Goal: Task Accomplishment & Management: Manage account settings

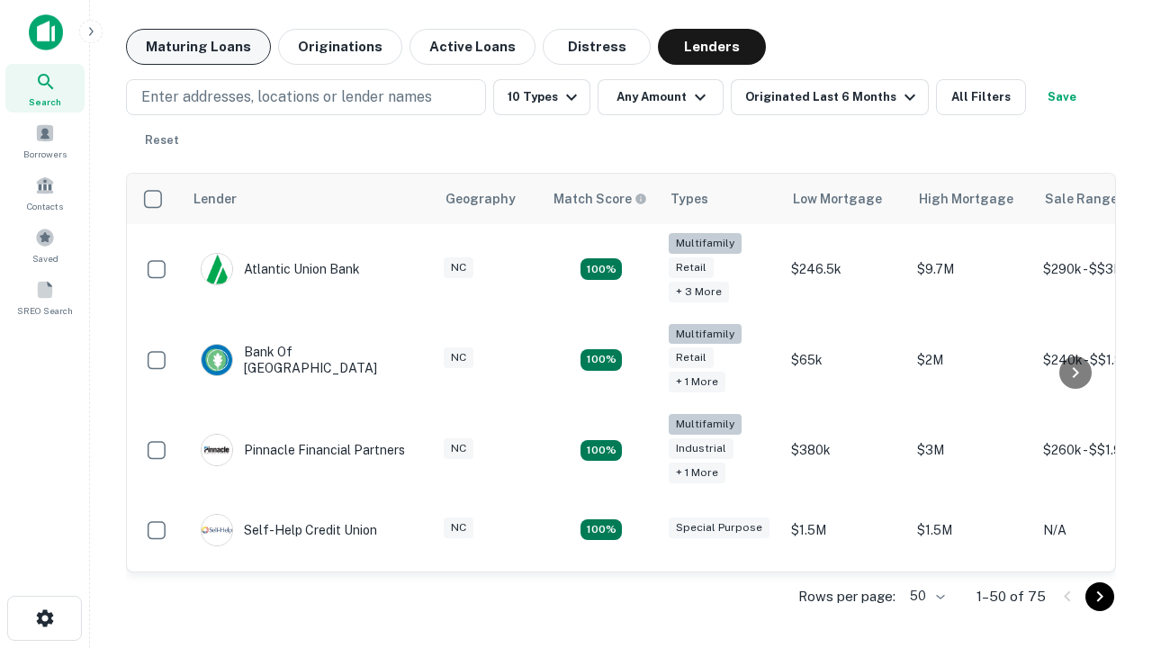
click at [198, 47] on button "Maturing Loans" at bounding box center [198, 47] width 145 height 36
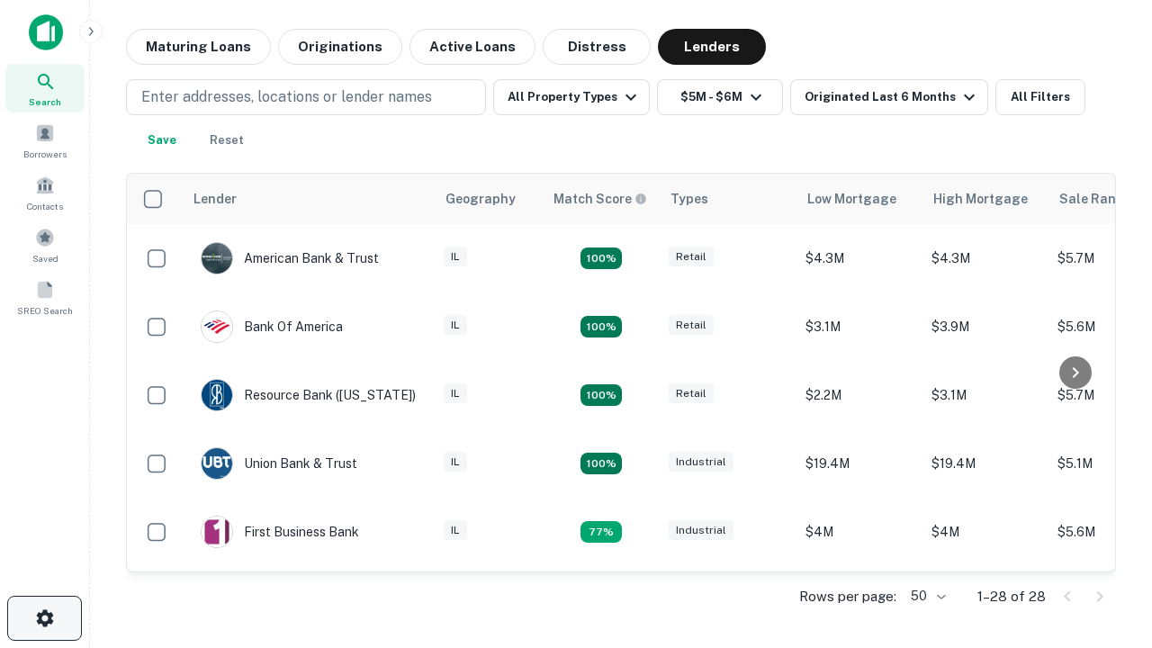
click at [44, 618] on icon "button" at bounding box center [45, 618] width 22 height 22
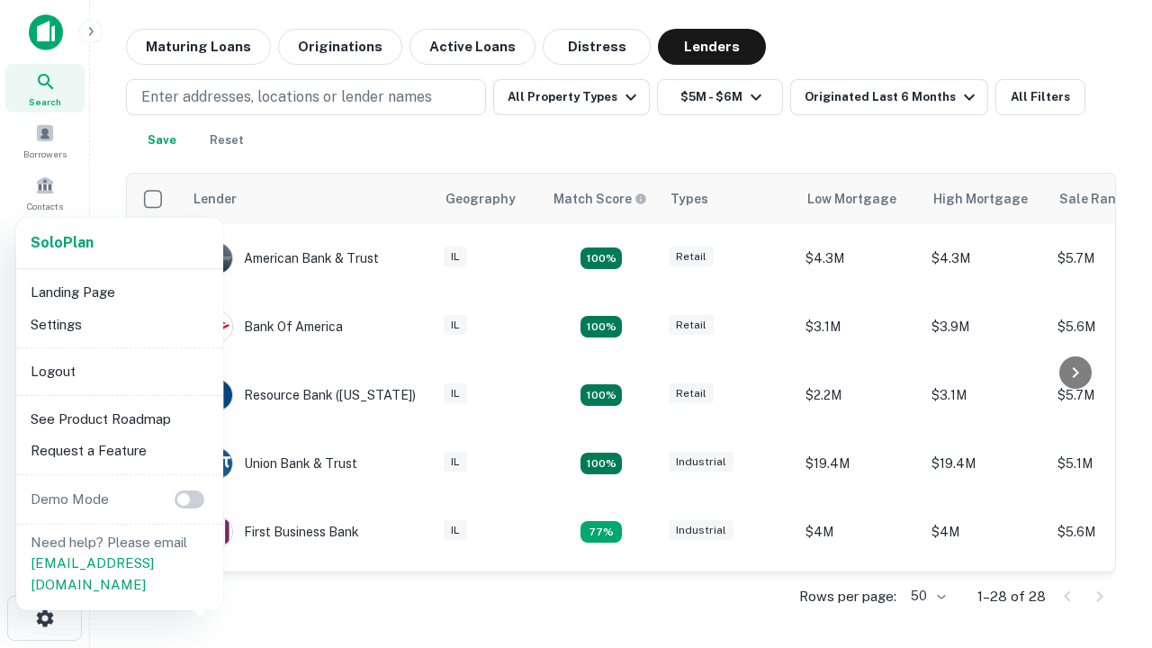
click at [119, 371] on li "Logout" at bounding box center [119, 371] width 193 height 32
